Goal: Transaction & Acquisition: Download file/media

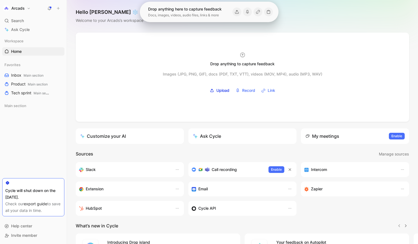
click at [37, 205] on link "export guide" at bounding box center [35, 204] width 23 height 5
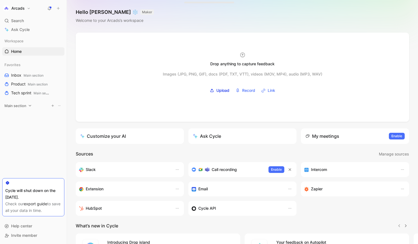
click at [29, 106] on icon at bounding box center [30, 105] width 2 height 1
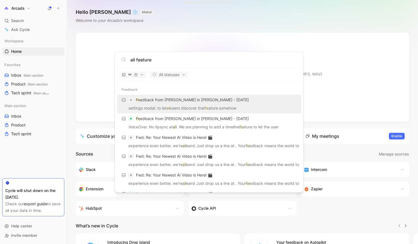
type input "all features"
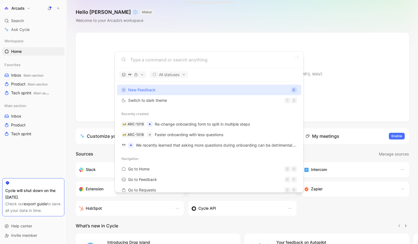
click at [32, 148] on body "Arcads Search ⌘ K Ask Cycle Workspace Home G then H Favorites Inbox Main sectio…" at bounding box center [209, 122] width 418 height 244
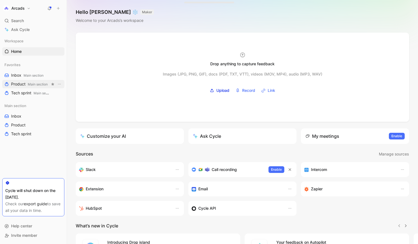
click at [15, 83] on span "Product Main section" at bounding box center [29, 84] width 37 height 6
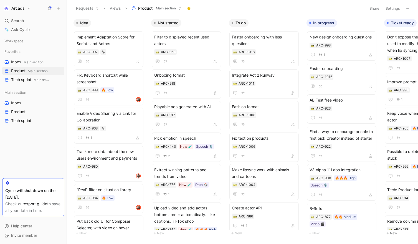
click at [405, 8] on icon at bounding box center [407, 8] width 4 height 4
click at [18, 64] on span "Inbox Main section" at bounding box center [27, 62] width 32 height 6
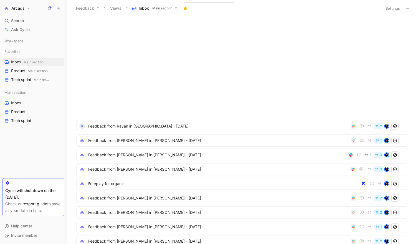
scroll to position [267, 0]
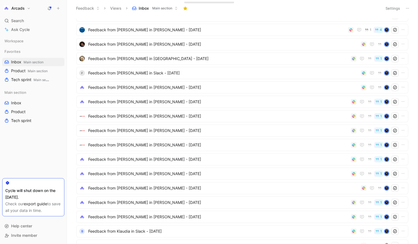
click at [410, 10] on button at bounding box center [407, 8] width 8 height 8
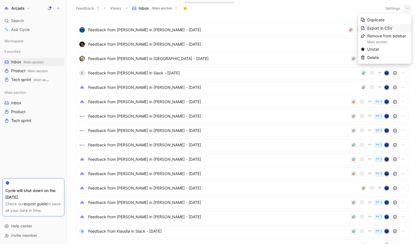
click at [395, 30] on div "Export in CSV" at bounding box center [388, 28] width 42 height 7
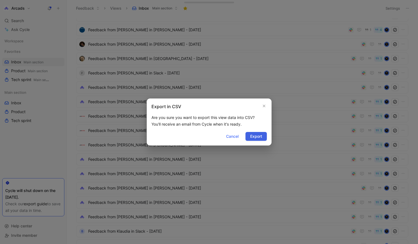
click at [257, 139] on span "Export" at bounding box center [256, 136] width 12 height 7
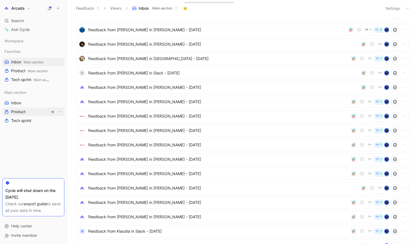
click at [21, 111] on span "Product" at bounding box center [18, 112] width 14 height 6
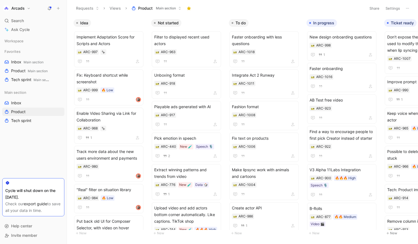
click at [405, 9] on button at bounding box center [407, 8] width 8 height 8
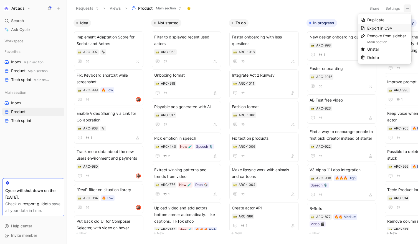
click at [379, 30] on span "Export in CSV" at bounding box center [379, 28] width 25 height 5
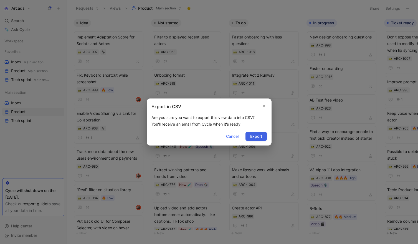
click at [256, 137] on span "Export" at bounding box center [256, 136] width 12 height 7
